Goal: Contribute content: Add original content to the website for others to see

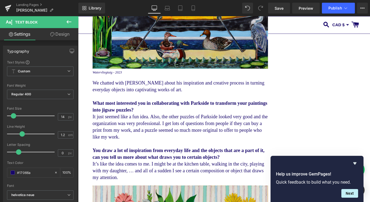
scroll to position [544, 0]
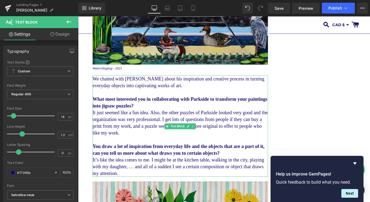
click at [176, 121] on p "What most interested you in collaborating with Parkside to transform your paint…" at bounding box center [192, 112] width 196 height 15
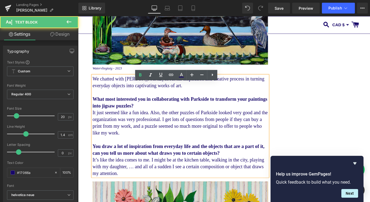
click at [176, 121] on p "What most interested you in collaborating with Parkside to transform your paint…" at bounding box center [192, 112] width 196 height 15
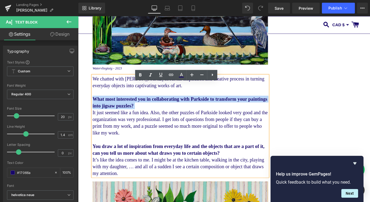
drag, startPoint x: 172, startPoint y: 126, endPoint x: 95, endPoint y: 119, distance: 77.3
click at [95, 119] on p "What most interested you in collaborating with Parkside to transform your paint…" at bounding box center [192, 112] width 196 height 15
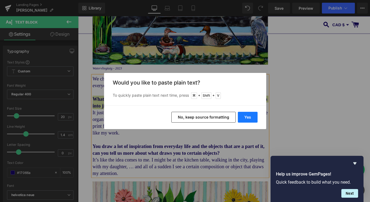
click at [251, 119] on button "Yes" at bounding box center [248, 117] width 20 height 11
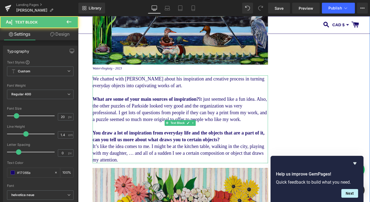
click at [214, 112] on b "What are some of your main sources of inspiration?" at bounding box center [153, 109] width 119 height 6
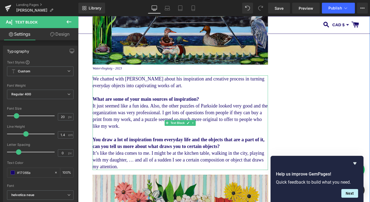
click at [223, 143] on p "It just seemed like a fun idea. Also, the other puzzles of Parkside looked very…" at bounding box center [192, 128] width 196 height 30
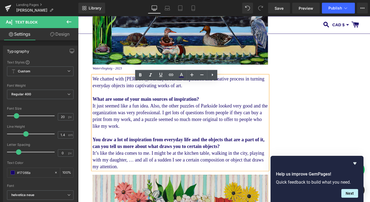
drag, startPoint x: 205, startPoint y: 148, endPoint x: 170, endPoint y: 142, distance: 35.4
click at [170, 142] on p "It just seemed like a fun idea. Also, the other puzzles of Parkside looked very…" at bounding box center [192, 128] width 196 height 30
click at [207, 142] on span "It just seemed like a fun idea. Also, the other puzzles of Parkside looked very…" at bounding box center [192, 128] width 196 height 29
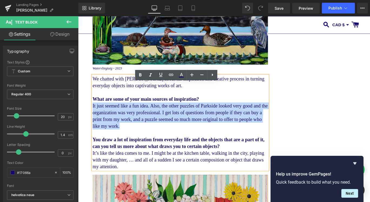
drag, startPoint x: 201, startPoint y: 149, endPoint x: 95, endPoint y: 126, distance: 108.3
click at [95, 126] on span "It just seemed like a fun idea. Also, the other puzzles of Parkside looked very…" at bounding box center [192, 128] width 196 height 29
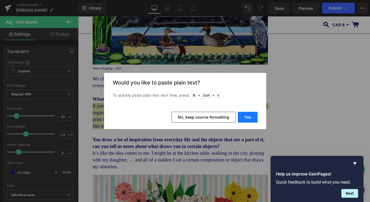
click at [244, 117] on button "Yes" at bounding box center [248, 117] width 20 height 11
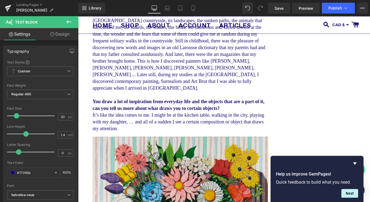
scroll to position [660, 0]
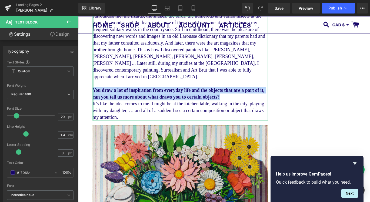
drag, startPoint x: 281, startPoint y: 116, endPoint x: 95, endPoint y: 107, distance: 185.4
click at [95, 107] on div "We chatted with [PERSON_NAME] about his inspiration and creative process in tur…" at bounding box center [192, 50] width 196 height 166
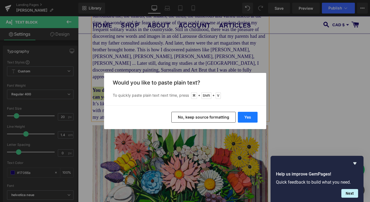
click at [252, 115] on button "Yes" at bounding box center [248, 117] width 20 height 11
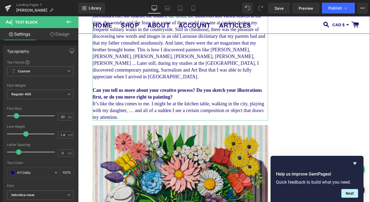
click at [170, 133] on p "It’s like the idea comes to me. I might be at the kitchen table, walking in the…" at bounding box center [192, 122] width 196 height 23
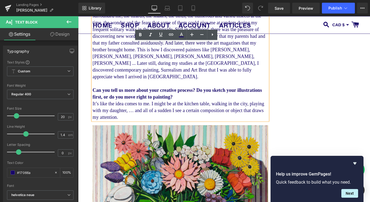
drag, startPoint x: 175, startPoint y: 138, endPoint x: 94, endPoint y: 124, distance: 82.3
click at [94, 124] on div "We chatted with [PERSON_NAME] about his inspiration and creative process in tur…" at bounding box center [192, 50] width 196 height 166
drag, startPoint x: 171, startPoint y: 138, endPoint x: 94, endPoint y: 125, distance: 78.4
click at [94, 125] on p "It’s like the idea comes to me. I might be at the kitchen table, walking in the…" at bounding box center [192, 122] width 196 height 23
drag, startPoint x: 171, startPoint y: 138, endPoint x: 95, endPoint y: 123, distance: 77.9
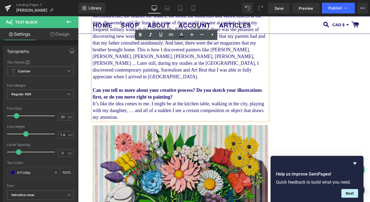
click at [95, 123] on p "It’s like the idea comes to me. I might be at the kitchen table, walking in the…" at bounding box center [192, 122] width 196 height 23
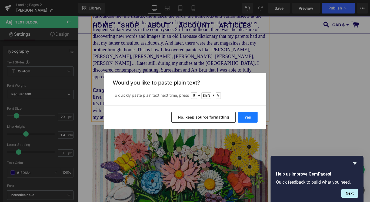
click at [246, 118] on button "Yes" at bounding box center [248, 117] width 20 height 11
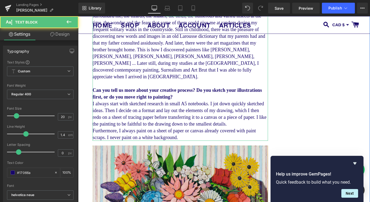
click at [174, 141] on p "I always start with sketched research in small A5 notebooks. I jot down quickly…" at bounding box center [192, 126] width 196 height 30
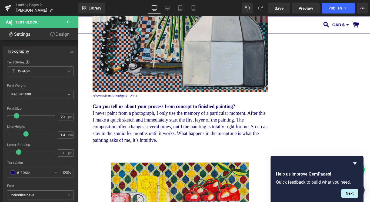
scroll to position [969, 0]
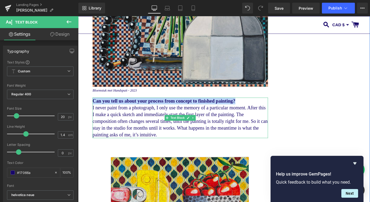
drag, startPoint x: 273, startPoint y: 127, endPoint x: 96, endPoint y: 128, distance: 177.3
click at [96, 114] on b "Can you tell us about your process from concept to finished painting?" at bounding box center [174, 111] width 160 height 6
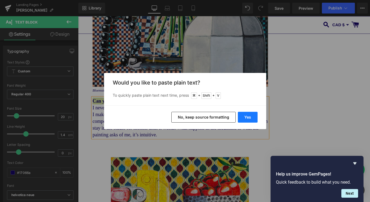
click at [247, 115] on button "Yes" at bounding box center [248, 117] width 20 height 11
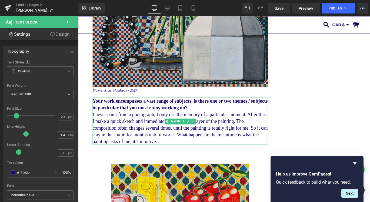
click at [228, 161] on p "I never paint from a photograph, I only use the memory of a particular moment. …" at bounding box center [192, 142] width 196 height 38
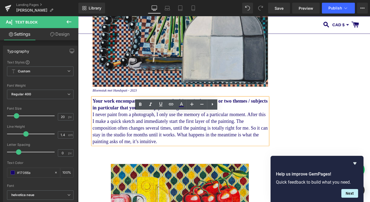
drag, startPoint x: 247, startPoint y: 174, endPoint x: 85, endPoint y: 141, distance: 164.9
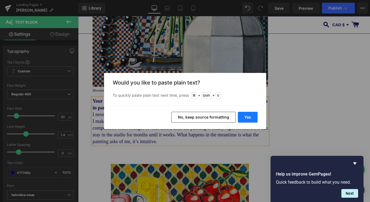
click at [244, 119] on button "Yes" at bounding box center [248, 117] width 20 height 11
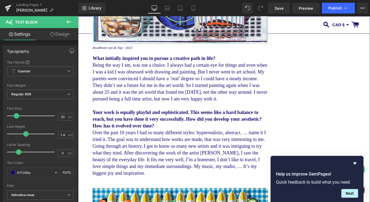
scroll to position [1761, 0]
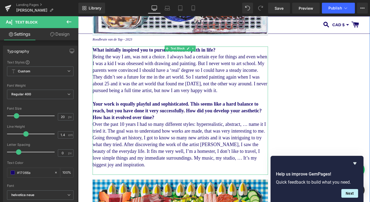
click at [247, 58] on p "What initially inspired you to pursue a creative path in life?" at bounding box center [192, 54] width 196 height 8
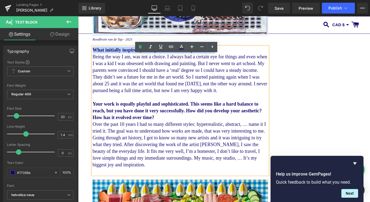
drag, startPoint x: 247, startPoint y: 64, endPoint x: 97, endPoint y: 61, distance: 150.3
click at [97, 58] on p "What initially inspired you to pursue a creative path in life?" at bounding box center [192, 54] width 196 height 8
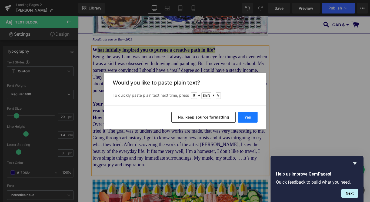
click at [247, 113] on button "Yes" at bounding box center [248, 117] width 20 height 11
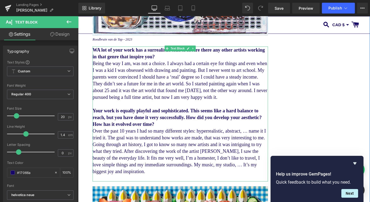
click at [99, 64] on b "WA lot of your work has a surrealistic tone to it. Are there any other artists …" at bounding box center [190, 58] width 193 height 14
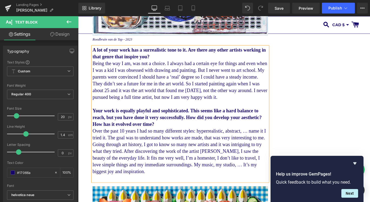
click at [218, 105] on p "Being the way I am, was not a choice. I always had a certain eye for things and…" at bounding box center [192, 87] width 196 height 45
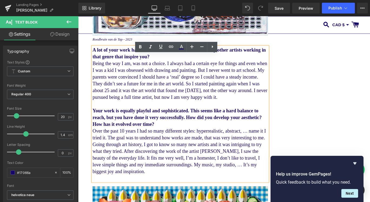
drag, startPoint x: 190, startPoint y: 125, endPoint x: 95, endPoint y: 78, distance: 106.0
click at [95, 78] on p "Being the way I am, was not a choice. I always had a certain eye for things and…" at bounding box center [192, 87] width 196 height 45
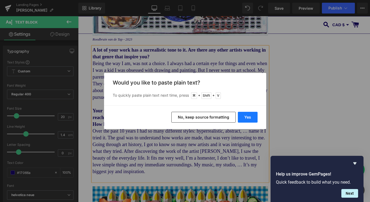
drag, startPoint x: 247, startPoint y: 116, endPoint x: 190, endPoint y: 112, distance: 57.7
click at [247, 116] on button "Yes" at bounding box center [248, 117] width 20 height 11
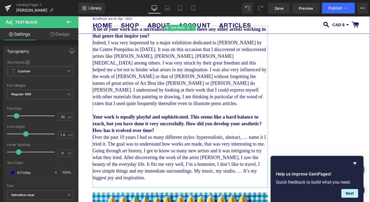
scroll to position [1791, 0]
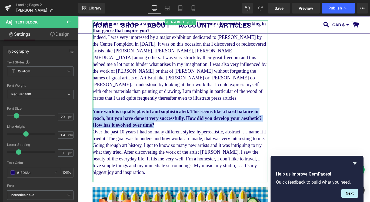
drag, startPoint x: 241, startPoint y: 148, endPoint x: 95, endPoint y: 129, distance: 146.6
click at [95, 129] on div "A lot of your work has a surrealistic tone to it. Are there any other artists w…" at bounding box center [192, 112] width 196 height 182
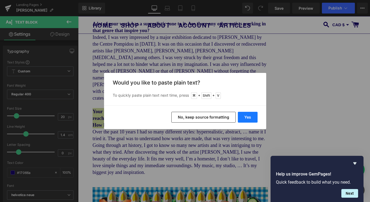
click at [245, 116] on button "Yes" at bounding box center [248, 117] width 20 height 11
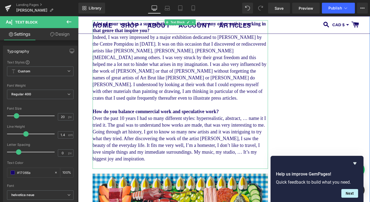
scroll to position [1794, 0]
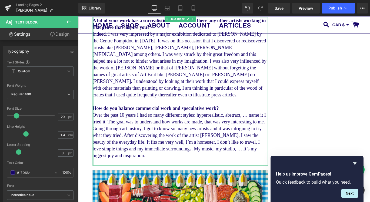
drag, startPoint x: 274, startPoint y: 183, endPoint x: 95, endPoint y: 139, distance: 184.0
click at [95, 139] on div "A lot of your work has a surrealistic tone to it. Are there any other artists w…" at bounding box center [192, 100] width 196 height 166
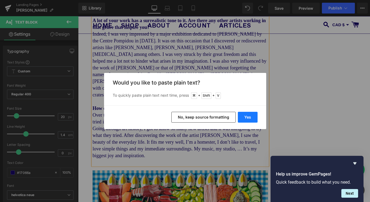
click at [245, 115] on button "Yes" at bounding box center [248, 117] width 20 height 11
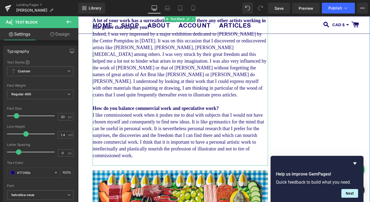
click at [245, 184] on p at bounding box center [192, 180] width 196 height 8
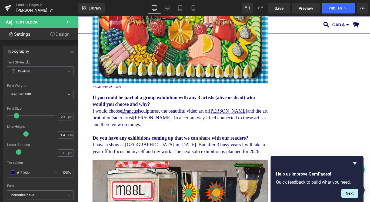
scroll to position [1994, 0]
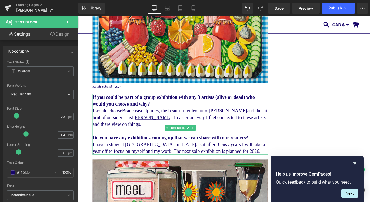
click at [190, 118] on p "If you could be part of a group exhibition with any 3 artists (alive or dead) w…" at bounding box center [192, 110] width 196 height 15
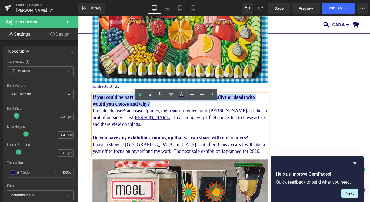
drag, startPoint x: 183, startPoint y: 124, endPoint x: 95, endPoint y: 115, distance: 88.8
click at [95, 115] on p "If you could be part of a group exhibition with any 3 artists (alive or dead) w…" at bounding box center [192, 110] width 196 height 15
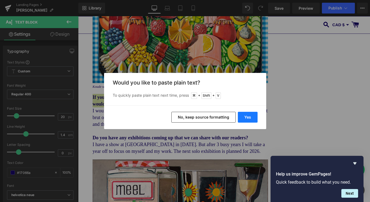
click at [248, 119] on button "Yes" at bounding box center [248, 117] width 20 height 11
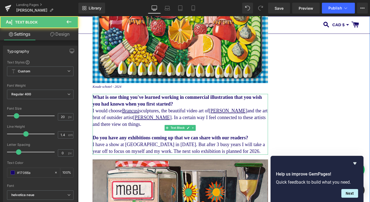
click at [227, 141] on p "I would choose Brancusi sculptures, the beautiful video art of [PERSON_NAME] an…" at bounding box center [192, 129] width 196 height 23
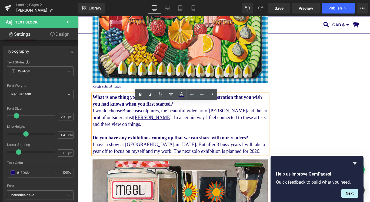
drag, startPoint x: 194, startPoint y: 148, endPoint x: 94, endPoint y: 131, distance: 101.0
click at [94, 130] on p "I would choose Brancusi sculptures, the beautiful video art of [PERSON_NAME] an…" at bounding box center [192, 129] width 196 height 23
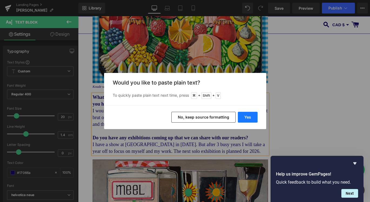
click at [247, 117] on button "Yes" at bounding box center [248, 117] width 20 height 11
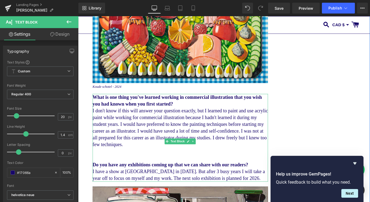
scroll to position [2056, 0]
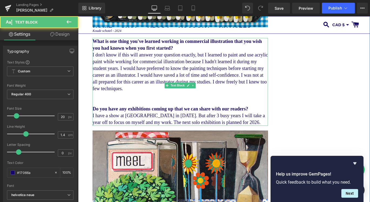
click at [222, 123] on b "Do you have any exhibitions coming up that we can share with our readers?" at bounding box center [181, 120] width 174 height 6
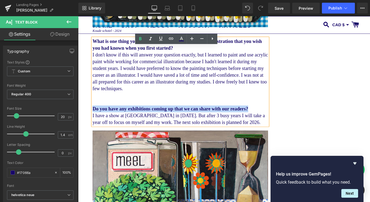
drag, startPoint x: 289, startPoint y: 130, endPoint x: 96, endPoint y: 132, distance: 192.2
click at [96, 123] on b "Do you have any exhibitions coming up that we can share with our readers?" at bounding box center [181, 120] width 174 height 6
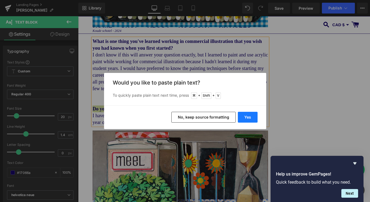
click at [253, 116] on button "Yes" at bounding box center [248, 117] width 20 height 11
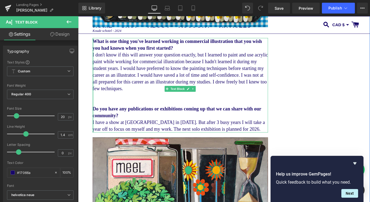
drag, startPoint x: 147, startPoint y: 159, endPoint x: 96, endPoint y: 146, distance: 53.0
click at [95, 146] on div "What is one thing you've learned working in commercial illustration that you wi…" at bounding box center [192, 94] width 196 height 106
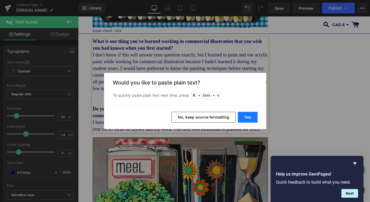
drag, startPoint x: 252, startPoint y: 116, endPoint x: 195, endPoint y: 112, distance: 57.2
click at [252, 116] on button "Yes" at bounding box center [248, 117] width 20 height 11
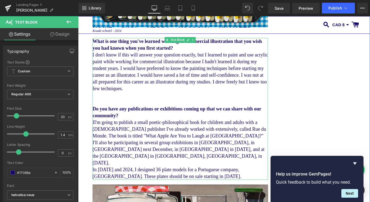
click at [218, 181] on p "I'll also be participating in several group exhibitions in [GEOGRAPHIC_DATA], i…" at bounding box center [192, 169] width 196 height 30
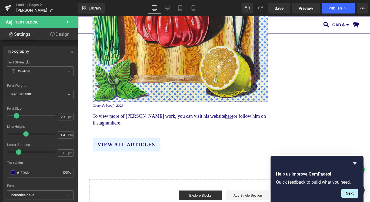
scroll to position [2389, 0]
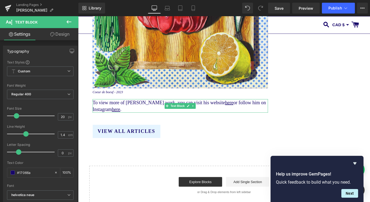
click at [141, 116] on span "To view more of [PERSON_NAME] work, you can visit his website" at bounding box center [168, 113] width 148 height 6
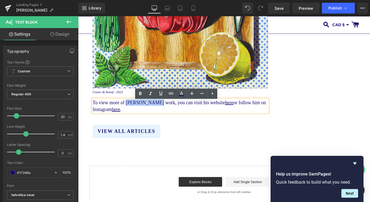
drag, startPoint x: 164, startPoint y: 116, endPoint x: 136, endPoint y: 116, distance: 28.1
click at [136, 116] on span "To view more of [PERSON_NAME] work, you can visit his website" at bounding box center [168, 113] width 148 height 6
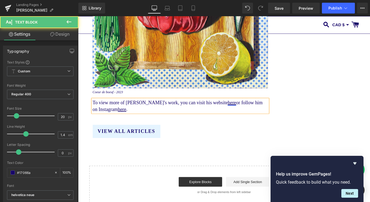
click at [252, 116] on link "here" at bounding box center [250, 113] width 9 height 6
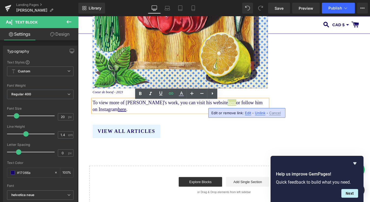
click at [248, 112] on span "Edit" at bounding box center [248, 113] width 6 height 5
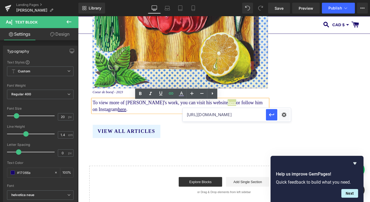
click at [234, 116] on input "[URL][DOMAIN_NAME]" at bounding box center [224, 115] width 83 height 14
paste input "martinjarrie"
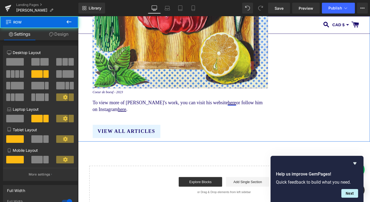
click at [253, 115] on link "here" at bounding box center [250, 113] width 9 height 6
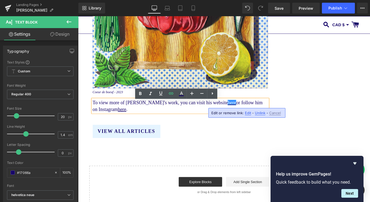
click at [247, 113] on span "Edit" at bounding box center [248, 113] width 6 height 5
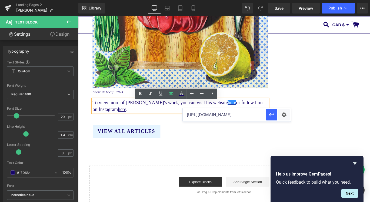
click at [234, 114] on input "[URL][DOMAIN_NAME]" at bounding box center [224, 115] width 83 height 14
paste input "martinjarrie"
click at [268, 119] on button "button" at bounding box center [271, 114] width 11 height 11
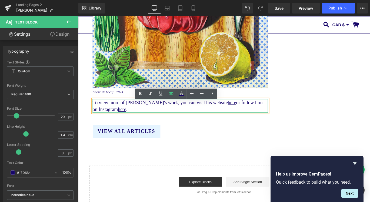
click at [254, 119] on p "To view more of [PERSON_NAME]'s work, you can visit his website here or follow …" at bounding box center [192, 116] width 196 height 15
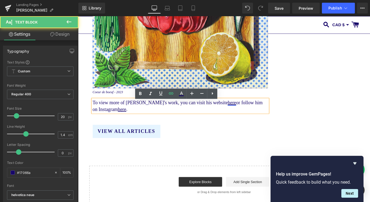
click at [253, 116] on link "here" at bounding box center [250, 113] width 9 height 6
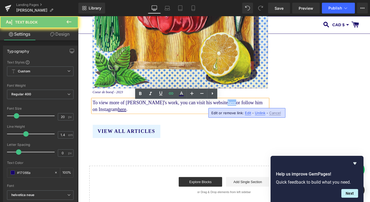
click at [253, 116] on link "here" at bounding box center [250, 113] width 9 height 6
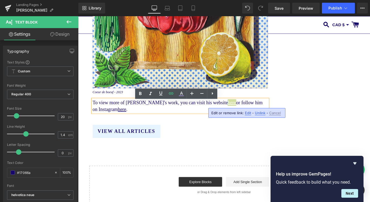
click at [248, 112] on span "Edit" at bounding box center [248, 113] width 6 height 5
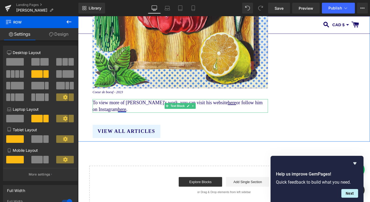
click at [132, 120] on link "here" at bounding box center [127, 121] width 9 height 6
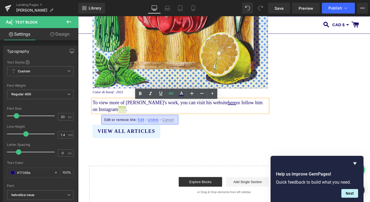
click at [142, 120] on span "Edit" at bounding box center [141, 120] width 6 height 5
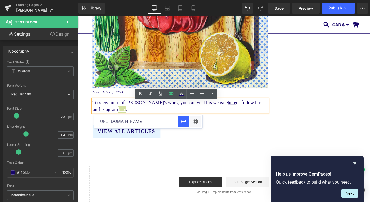
click at [168, 122] on input "[URL][DOMAIN_NAME]" at bounding box center [135, 122] width 83 height 14
paste input "martinjarrie"
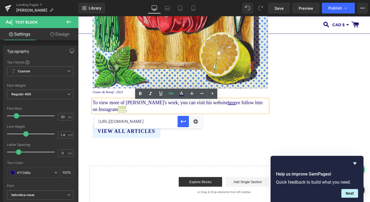
scroll to position [0, 6]
type input "[URL][DOMAIN_NAME]"
click at [187, 124] on button "button" at bounding box center [183, 121] width 11 height 11
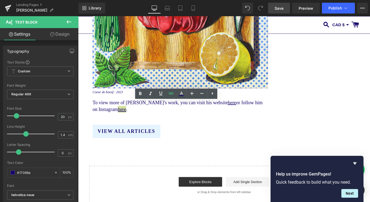
click at [278, 11] on link "Save" at bounding box center [279, 8] width 22 height 11
